Goal: Task Accomplishment & Management: Use online tool/utility

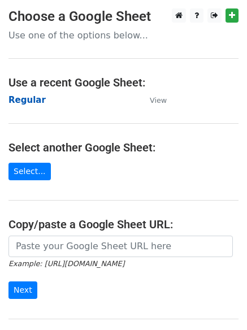
click at [27, 98] on strong "Regular" at bounding box center [26, 100] width 37 height 10
click at [37, 101] on strong "Regular" at bounding box center [26, 100] width 37 height 10
click at [27, 100] on strong "Regular" at bounding box center [26, 100] width 37 height 10
click at [22, 100] on strong "Regular" at bounding box center [26, 100] width 37 height 10
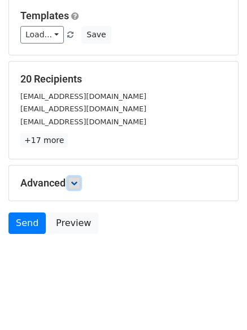
click at [71, 178] on link at bounding box center [74, 183] width 12 height 12
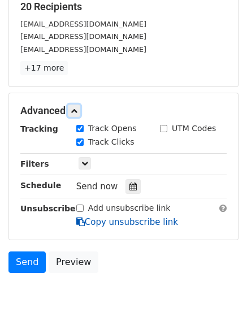
scroll to position [220, 0]
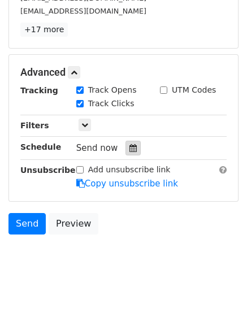
click at [129, 146] on icon at bounding box center [132, 148] width 7 height 8
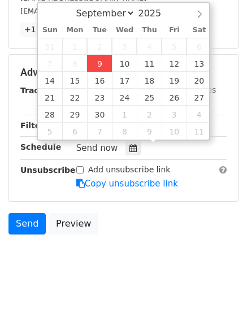
type input "2025-09-09 12:00"
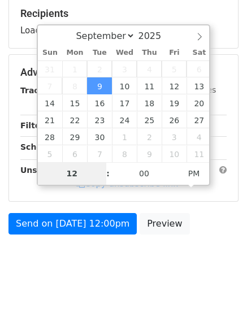
type input "4"
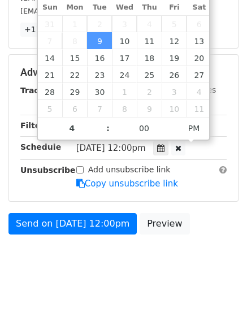
type input "2025-09-09 16:00"
click at [94, 301] on html "New Campaign Daily emails left: 50 Google Sheet: Regular Variables Copy/paste..…" at bounding box center [123, 55] width 247 height 550
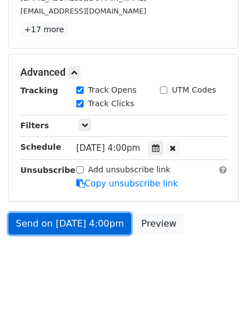
click at [55, 222] on link "Send on Sep 9 at 4:00pm" at bounding box center [69, 223] width 122 height 21
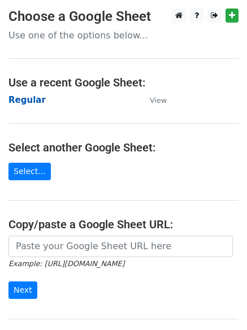
click at [23, 102] on strong "Regular" at bounding box center [26, 100] width 37 height 10
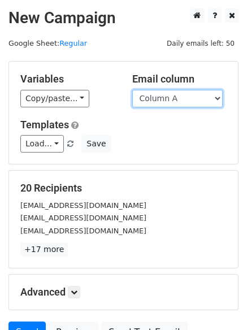
click at [172, 98] on select "Column A Column B Column C Column D Column E" at bounding box center [177, 98] width 90 height 17
select select "Column B"
click at [132, 90] on select "Column A Column B Column C Column D Column E" at bounding box center [177, 98] width 90 height 17
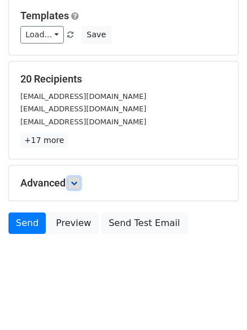
click at [80, 187] on link at bounding box center [74, 183] width 12 height 12
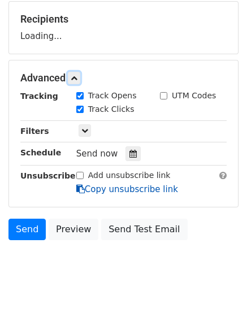
scroll to position [172, 0]
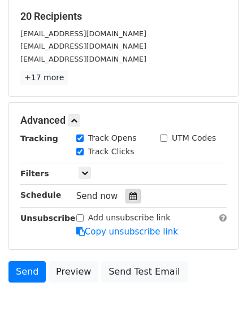
click at [129, 194] on icon at bounding box center [132, 196] width 7 height 8
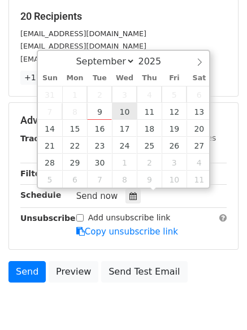
type input "2025-09-10 12:00"
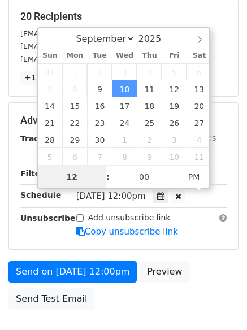
scroll to position [1, 0]
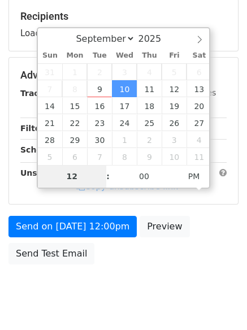
type input "5"
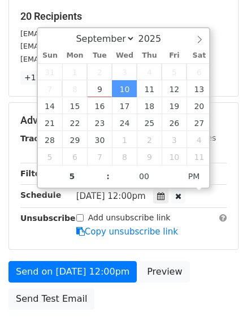
type input "2025-09-10 17:00"
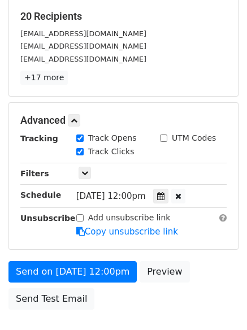
click at [116, 309] on div "Send on Sep 10 at 12:00pm Preview Send Test Email" at bounding box center [123, 288] width 247 height 54
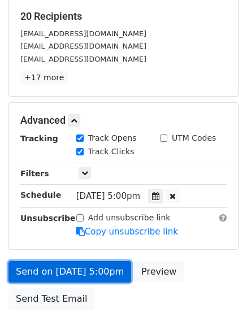
click at [87, 267] on link "Send on Sep 10 at 5:00pm" at bounding box center [69, 271] width 122 height 21
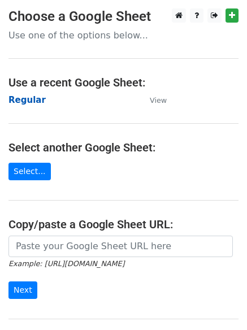
click at [29, 102] on strong "Regular" at bounding box center [26, 100] width 37 height 10
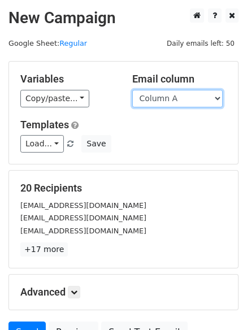
click at [174, 97] on select "Column A Column B Column C Column D Column E" at bounding box center [177, 98] width 90 height 17
select select "Column C"
click at [132, 90] on select "Column A Column B Column C Column D Column E" at bounding box center [177, 98] width 90 height 17
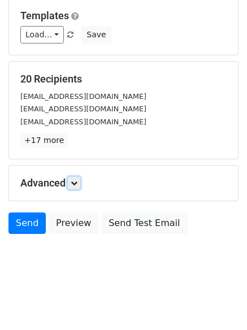
drag, startPoint x: 73, startPoint y: 184, endPoint x: 81, endPoint y: 190, distance: 10.2
click at [73, 183] on icon at bounding box center [74, 182] width 7 height 7
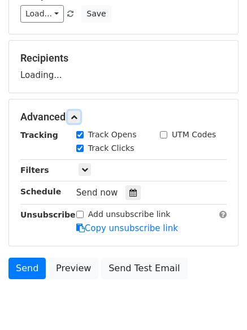
scroll to position [168, 0]
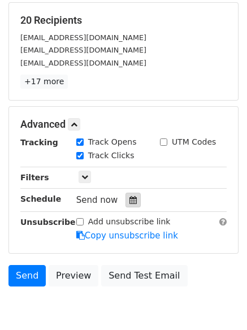
click at [129, 198] on icon at bounding box center [132, 200] width 7 height 8
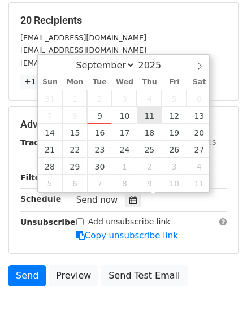
type input "2025-09-11 12:00"
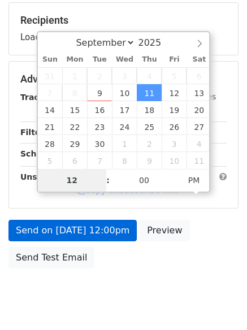
type input "6"
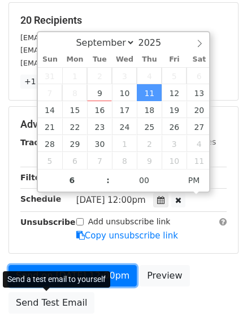
type input "2025-09-11 18:00"
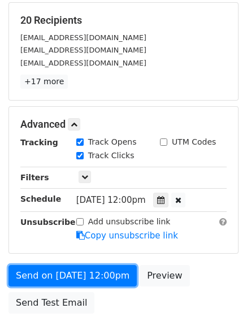
click at [77, 277] on link "Send on Sep 11 at 12:00pm" at bounding box center [72, 275] width 128 height 21
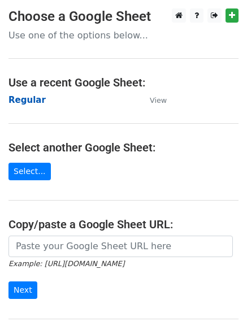
click at [25, 100] on strong "Regular" at bounding box center [26, 100] width 37 height 10
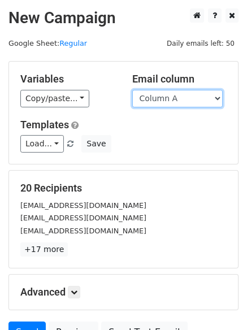
click at [172, 98] on select "Column A Column B Column C Column D Column E" at bounding box center [177, 98] width 90 height 17
select select "Column D"
click at [132, 90] on select "Column A Column B Column C Column D Column E" at bounding box center [177, 98] width 90 height 17
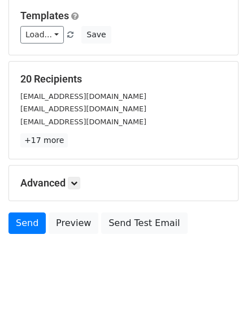
click at [68, 181] on h5 "Advanced" at bounding box center [123, 183] width 206 height 12
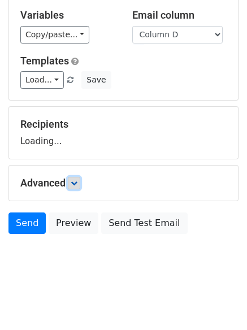
click at [70, 181] on link at bounding box center [74, 183] width 12 height 12
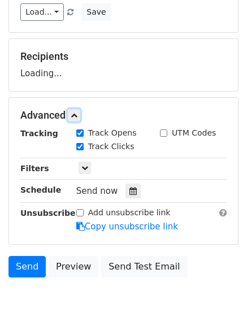
scroll to position [174, 0]
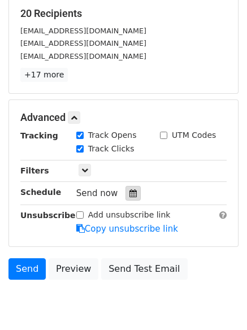
click at [132, 192] on div at bounding box center [132, 193] width 15 height 15
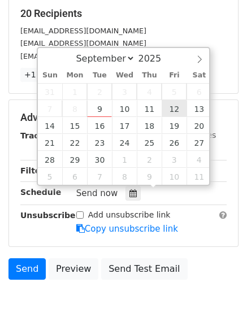
type input "2025-09-12 12:00"
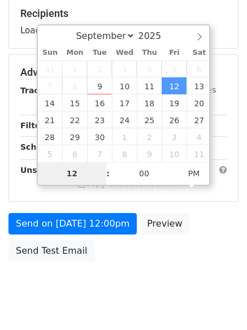
type input "7"
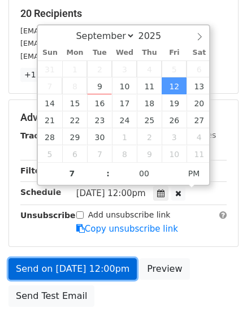
type input "2025-09-12 19:00"
click at [83, 261] on link "Send on Sep 12 at 12:00pm" at bounding box center [72, 268] width 128 height 21
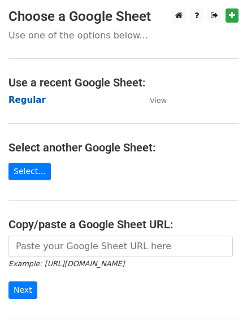
click at [15, 99] on strong "Regular" at bounding box center [26, 100] width 37 height 10
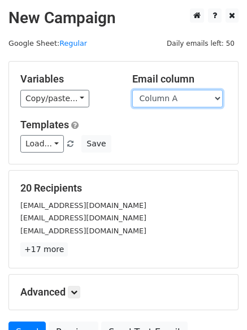
click at [172, 100] on select "Column A Column B Column C Column D Column E" at bounding box center [177, 98] width 90 height 17
select select "Column E"
click at [132, 90] on select "Column A Column B Column C Column D Column E" at bounding box center [177, 98] width 90 height 17
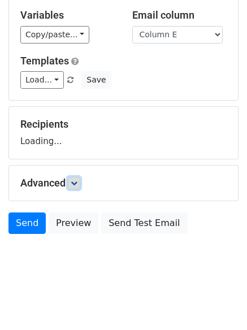
click at [72, 182] on link at bounding box center [74, 183] width 12 height 12
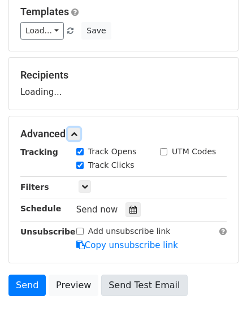
scroll to position [174, 0]
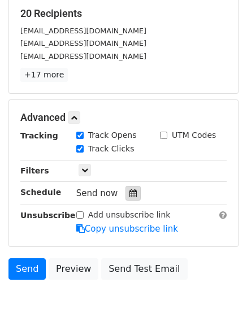
click at [129, 193] on icon at bounding box center [132, 193] width 7 height 8
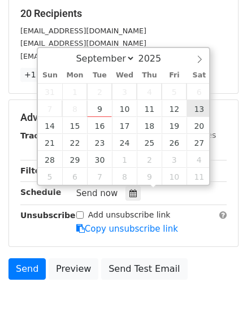
type input "[DATE] 12:00"
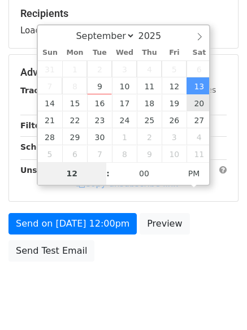
type input "8"
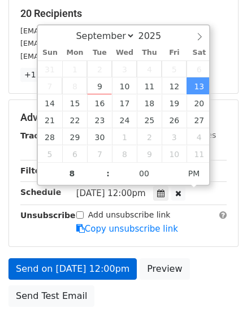
click at [86, 266] on link "Send on [DATE] 12:00pm" at bounding box center [72, 268] width 128 height 21
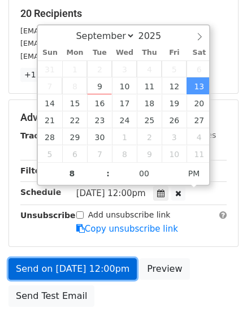
type input "[DATE] 20:00"
